Goal: Task Accomplishment & Management: Complete application form

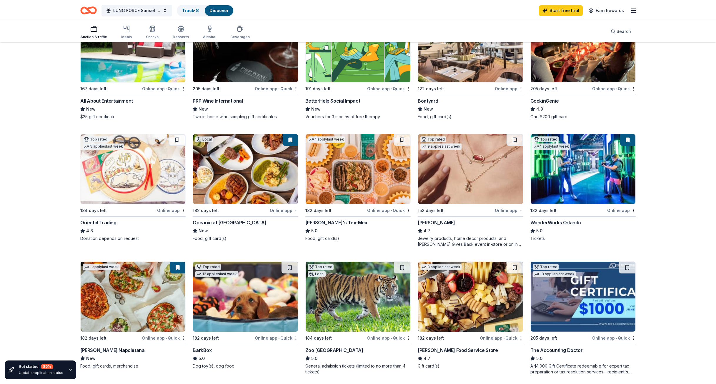
scroll to position [118, 0]
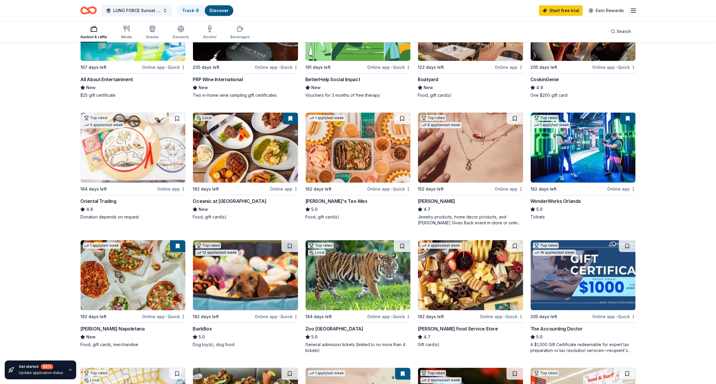
click at [244, 149] on img at bounding box center [245, 148] width 105 height 70
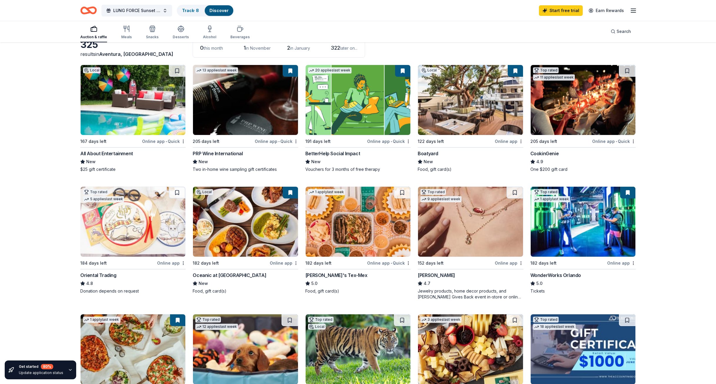
scroll to position [0, 0]
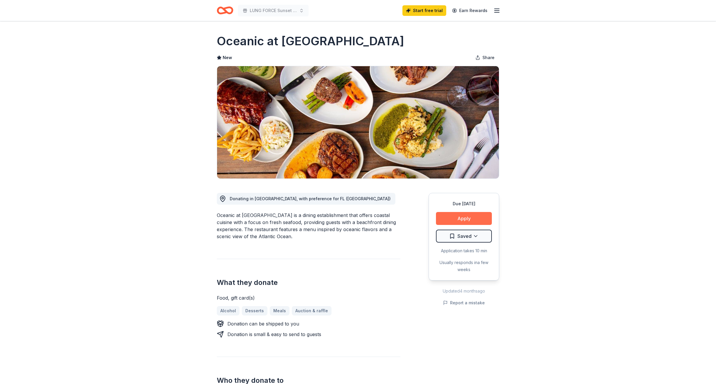
click at [465, 220] on button "Apply" at bounding box center [464, 218] width 56 height 13
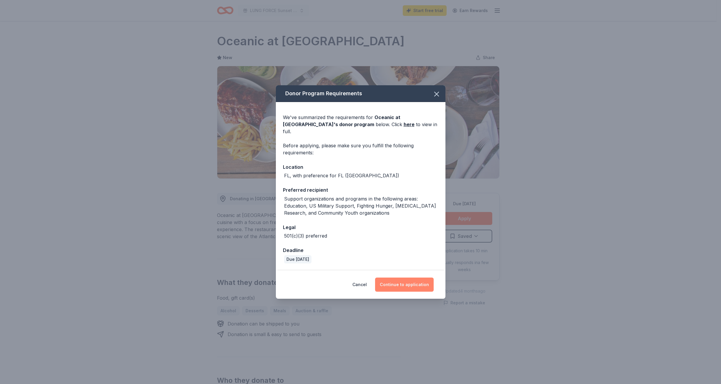
click at [395, 285] on button "Continue to application" at bounding box center [404, 285] width 59 height 14
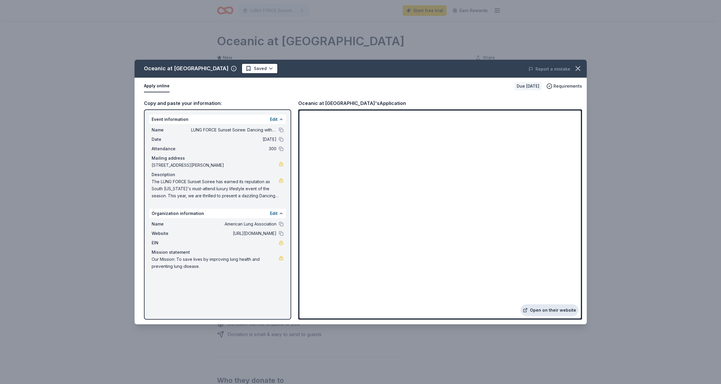
click at [553, 314] on link "Open on their website" at bounding box center [549, 311] width 58 height 12
click at [579, 67] on icon "button" at bounding box center [578, 69] width 4 height 4
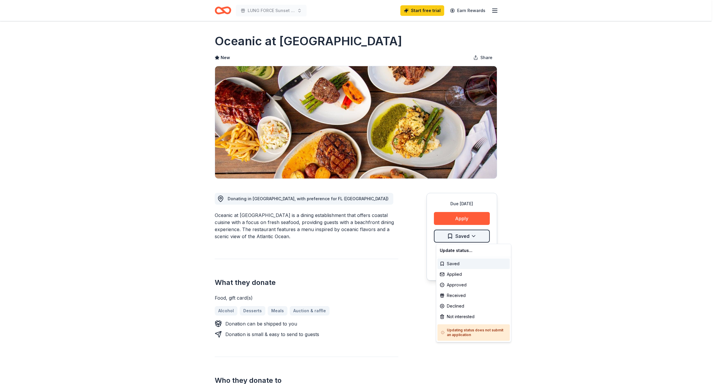
click at [476, 236] on html "LUNG FORCE Sunset Soiree: Dancing with the Stars Start free trial Earn Rewards …" at bounding box center [358, 192] width 716 height 384
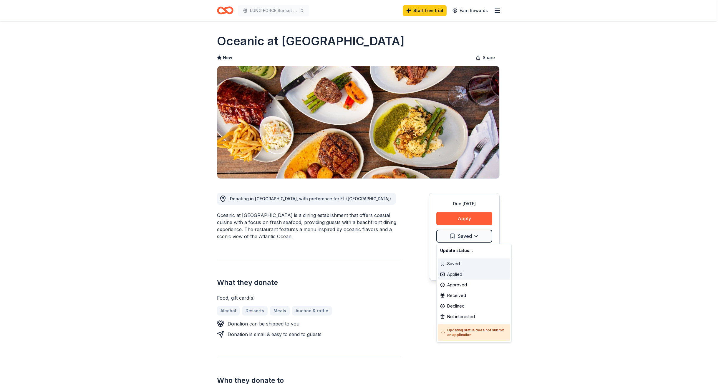
click at [460, 274] on div "Applied" at bounding box center [474, 274] width 72 height 11
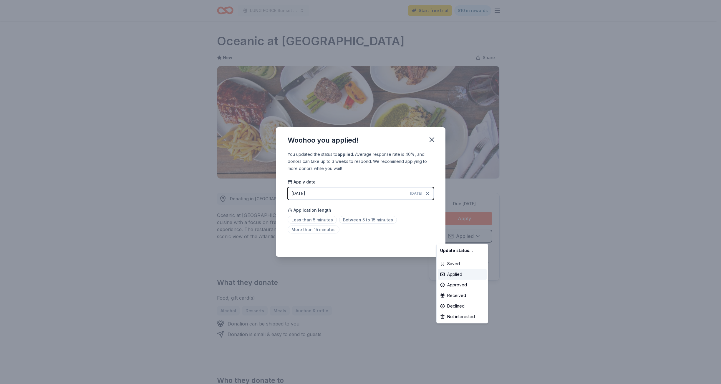
click at [433, 141] on html "LUNG FORCE Sunset Soiree: Dancing with the Stars Start free trial $10 in reward…" at bounding box center [360, 192] width 721 height 384
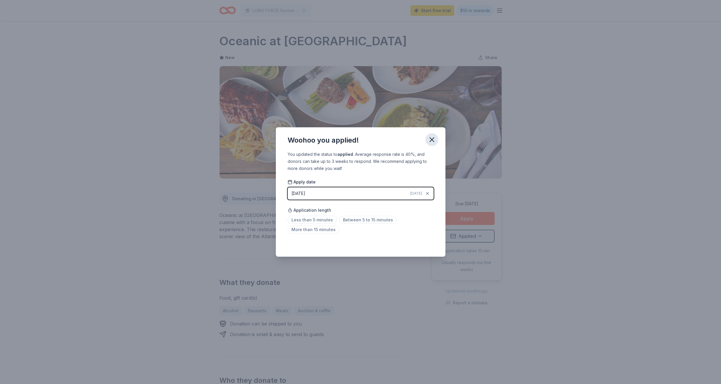
click at [428, 141] on icon "button" at bounding box center [432, 140] width 8 height 8
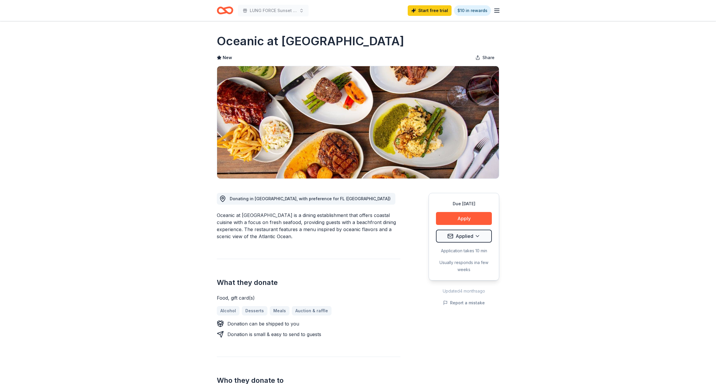
click at [222, 13] on icon "Home" at bounding box center [222, 10] width 9 height 6
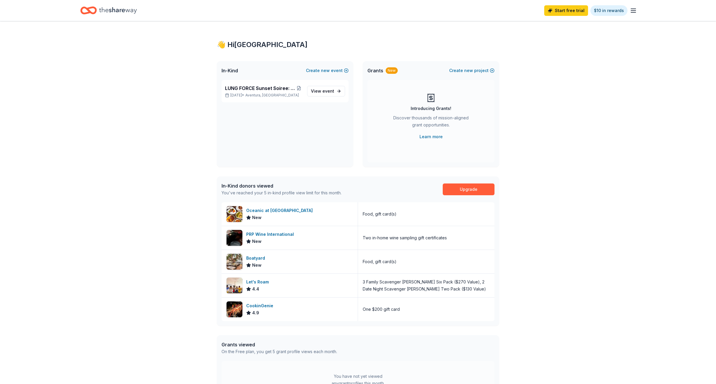
click at [184, 80] on div "👋 Hi Sydney In-Kind Create new event LUNG FORCE Sunset Soiree: Dancing with the…" at bounding box center [358, 227] width 716 height 413
click at [116, 14] on icon "Home" at bounding box center [118, 10] width 38 height 12
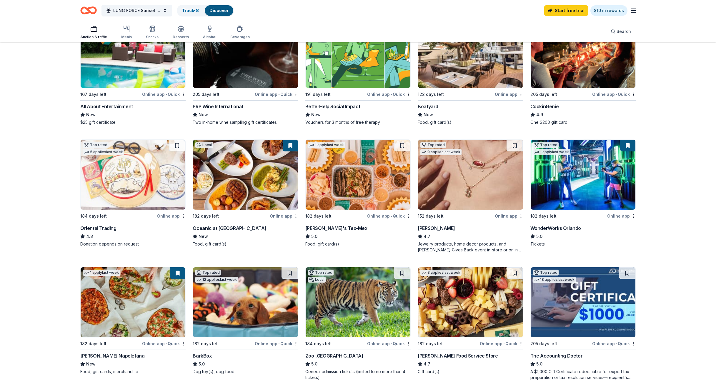
scroll to position [118, 0]
